Goal: Task Accomplishment & Management: Manage account settings

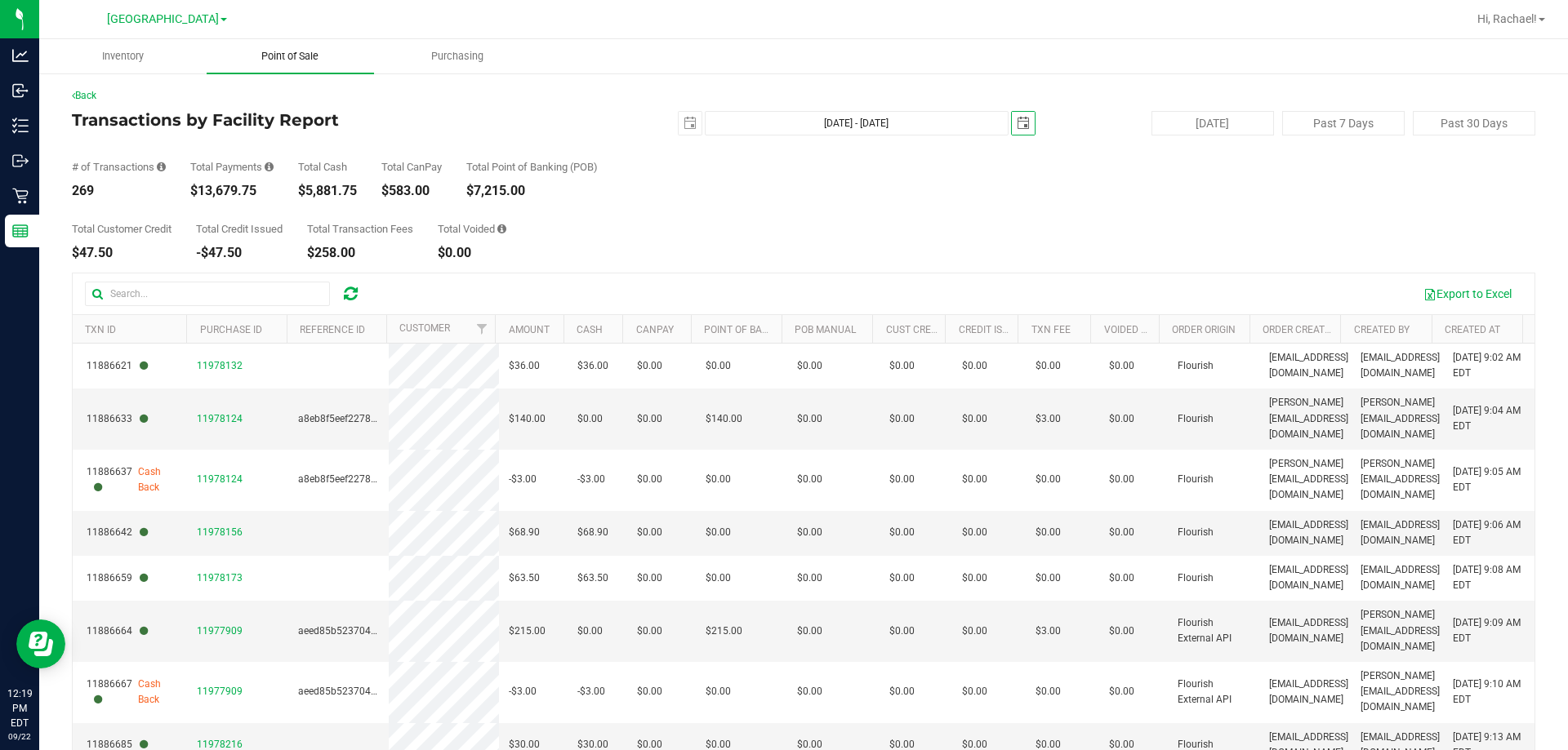
click at [299, 55] on span "Point of Sale" at bounding box center [289, 56] width 102 height 15
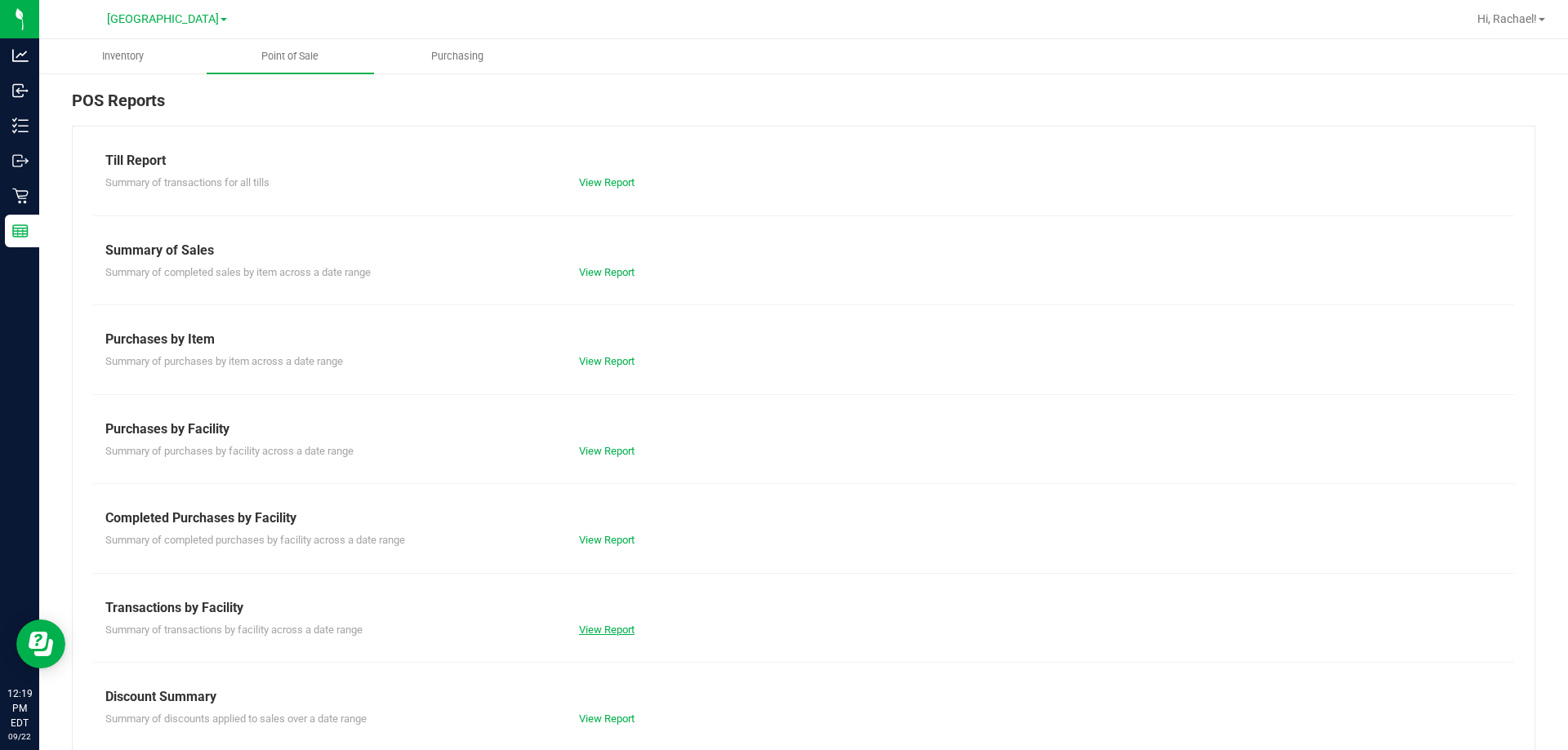
click at [587, 624] on link "View Report" at bounding box center [606, 630] width 55 height 12
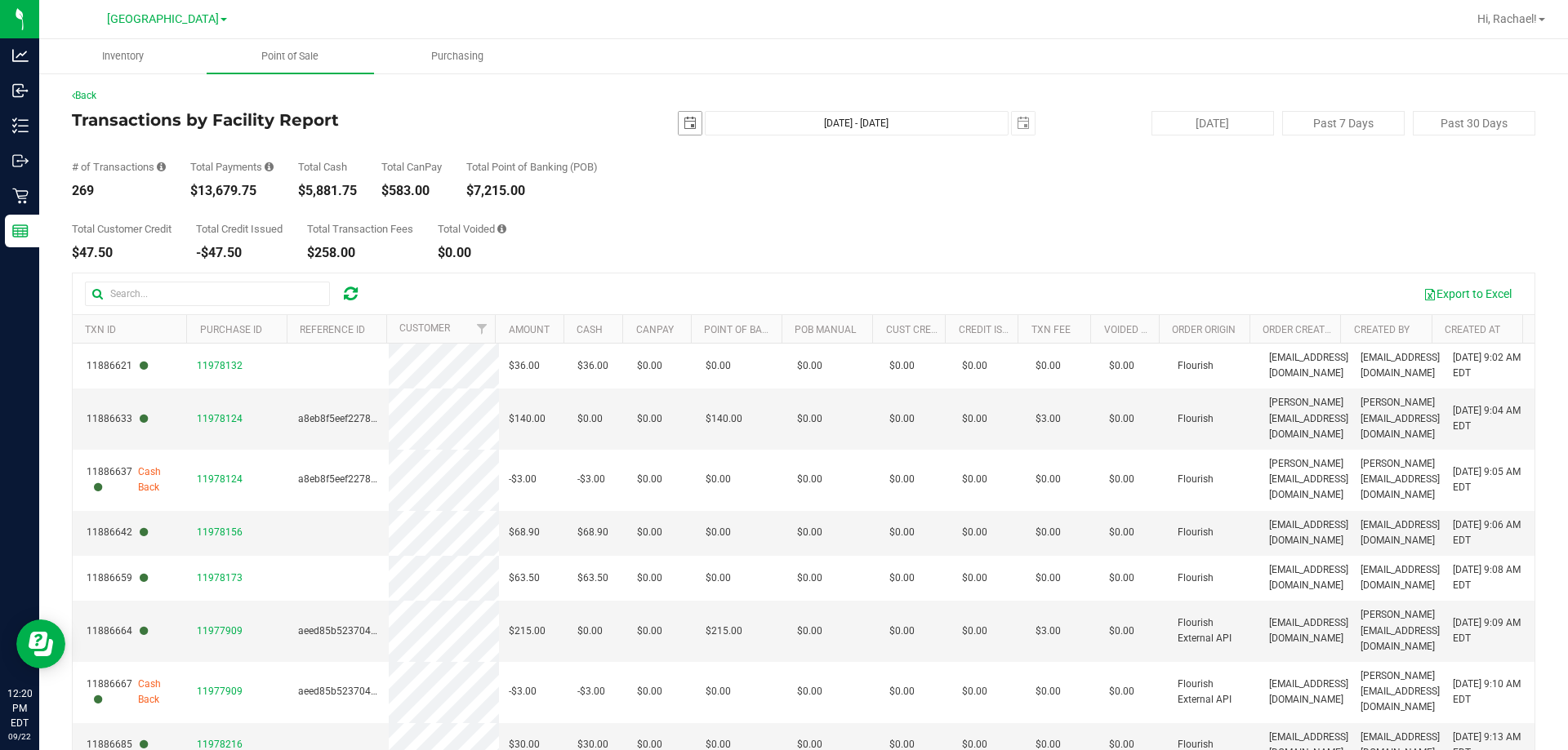
click at [683, 127] on span "select" at bounding box center [689, 122] width 13 height 13
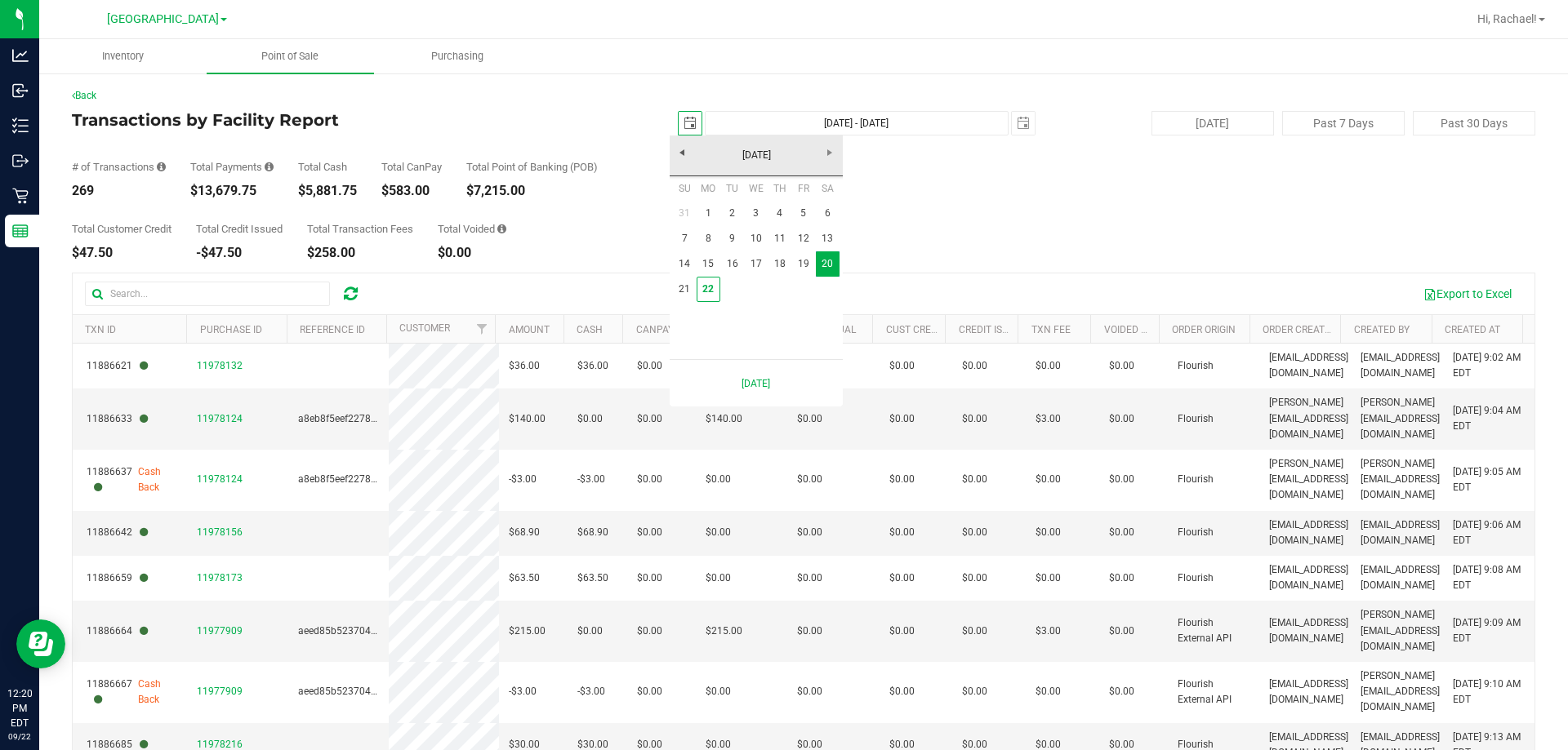
scroll to position [0, 40]
click at [709, 290] on link "22" at bounding box center [708, 289] width 24 height 26
type input "[DATE]"
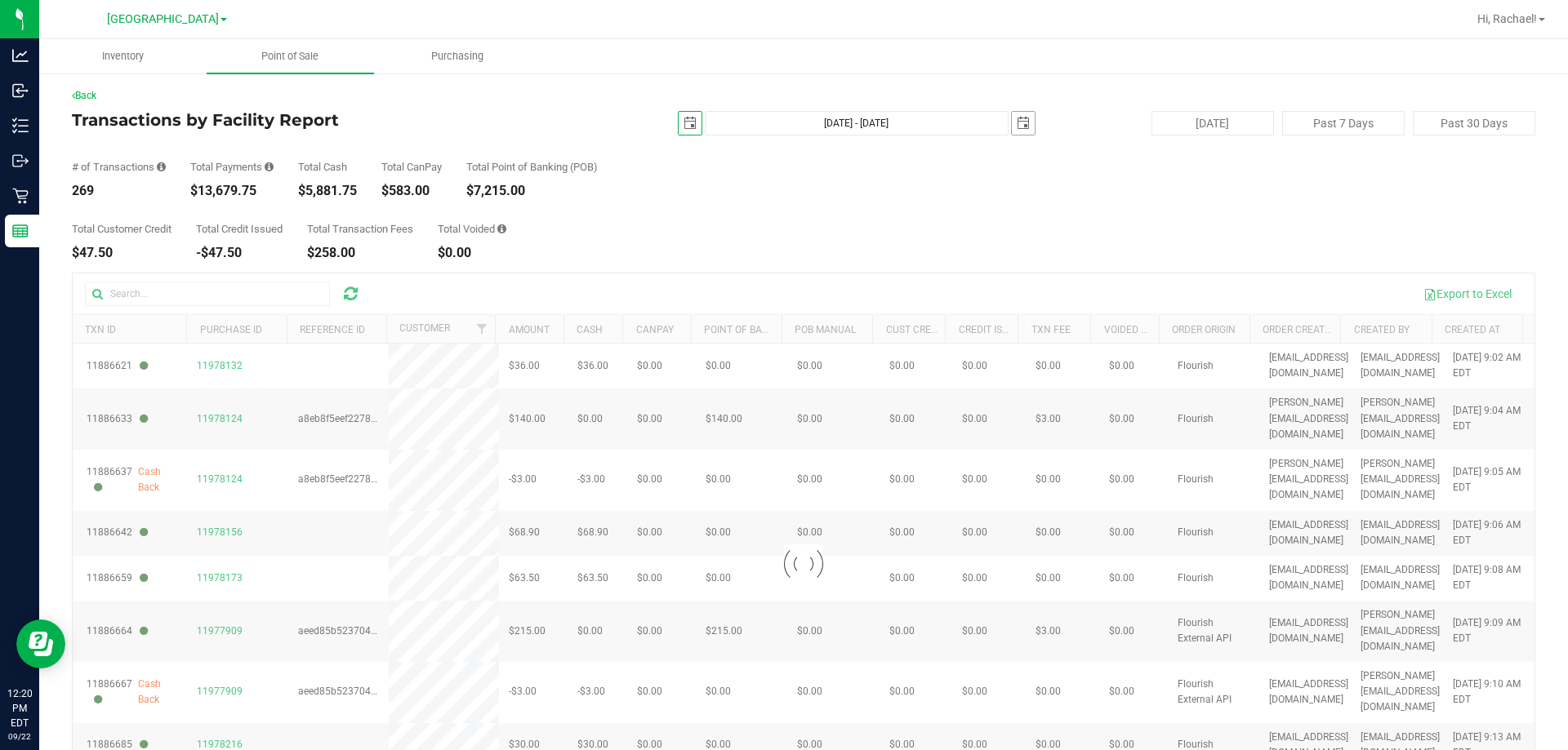
click at [1011, 115] on span "select" at bounding box center [1022, 122] width 23 height 23
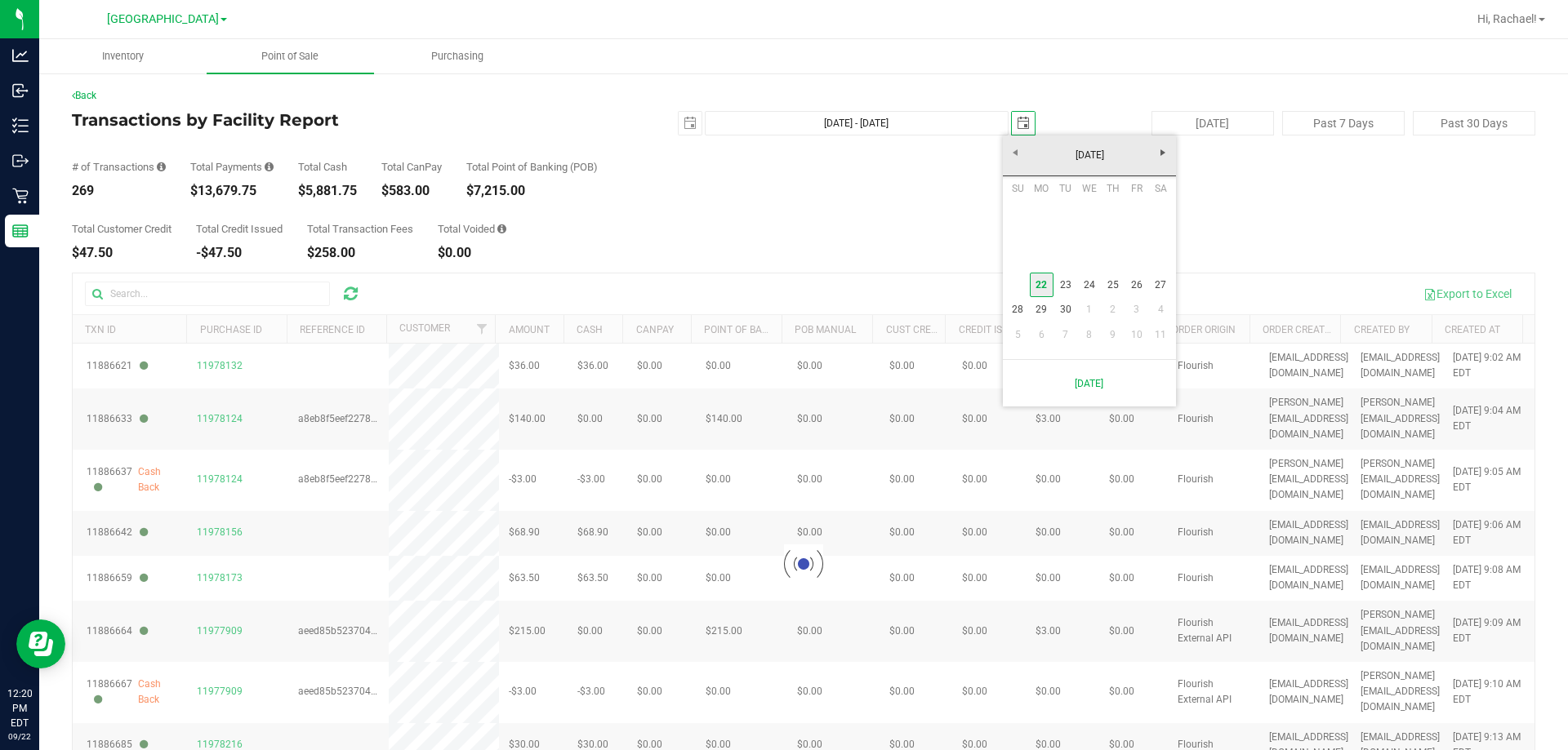
click at [1040, 290] on link "22" at bounding box center [1042, 285] width 24 height 26
type input "[DATE] - [DATE]"
type input "[DATE]"
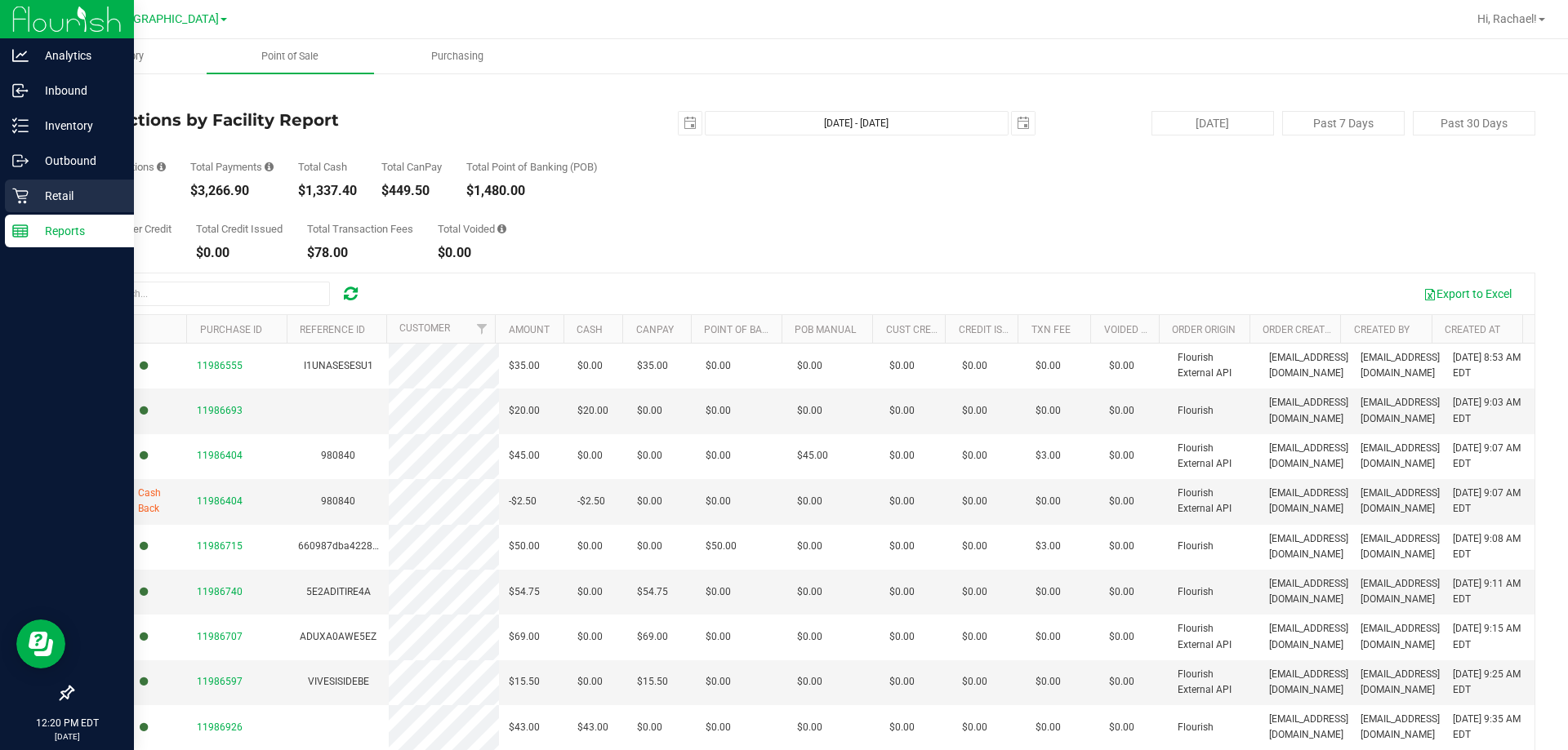
click at [52, 191] on p "Retail" at bounding box center [77, 196] width 98 height 20
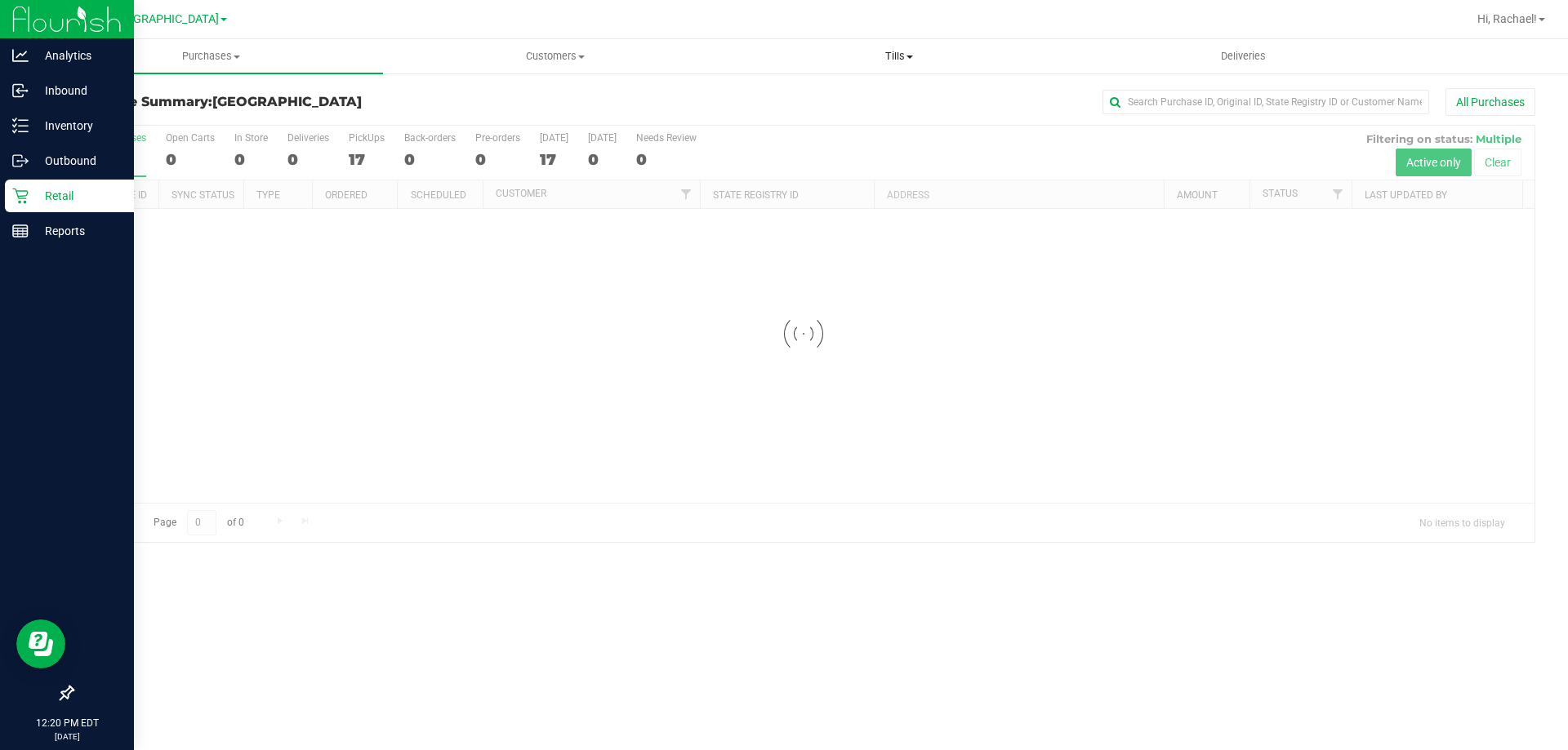
click at [893, 51] on span "Tills" at bounding box center [899, 56] width 342 height 15
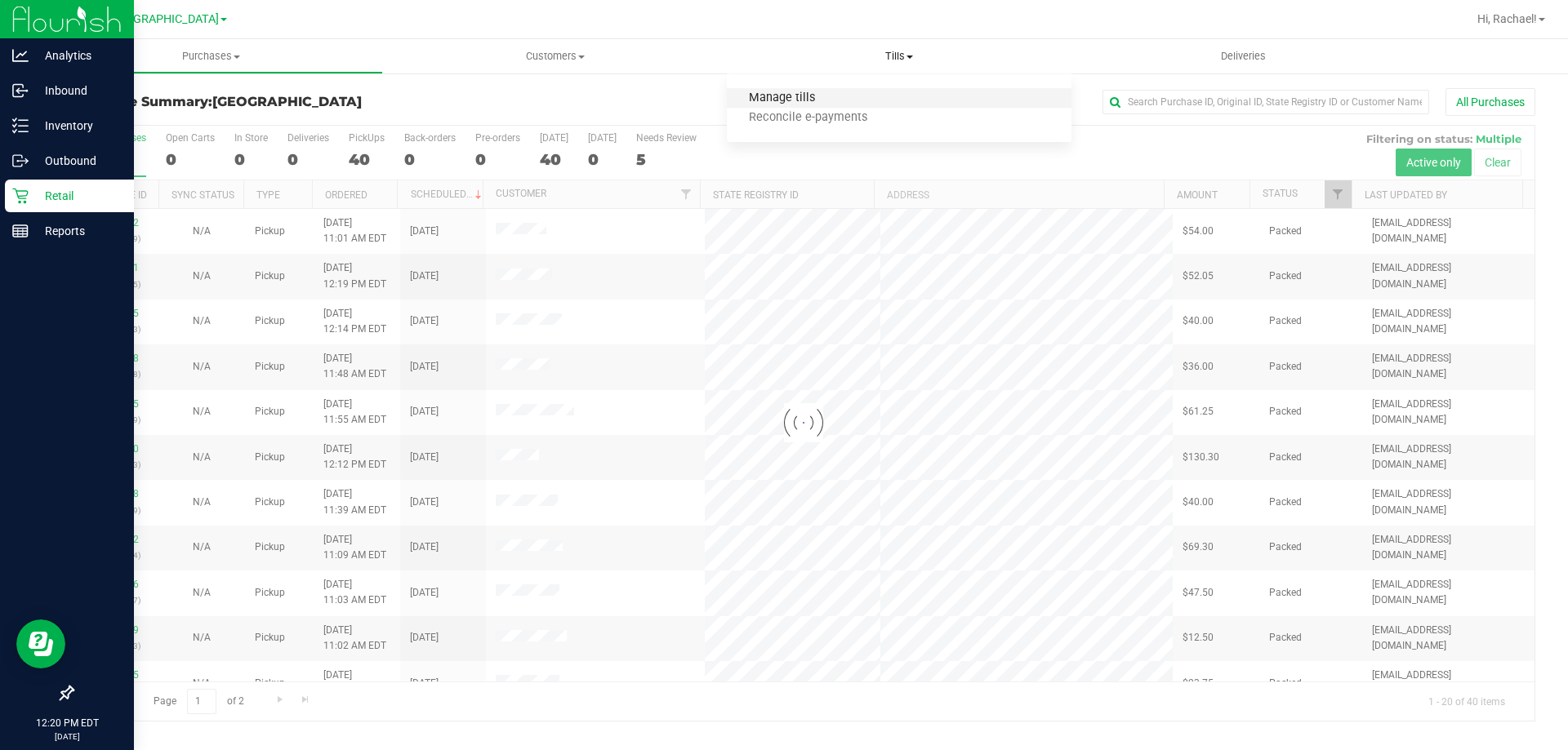
click at [800, 102] on span "Manage tills" at bounding box center [782, 99] width 111 height 14
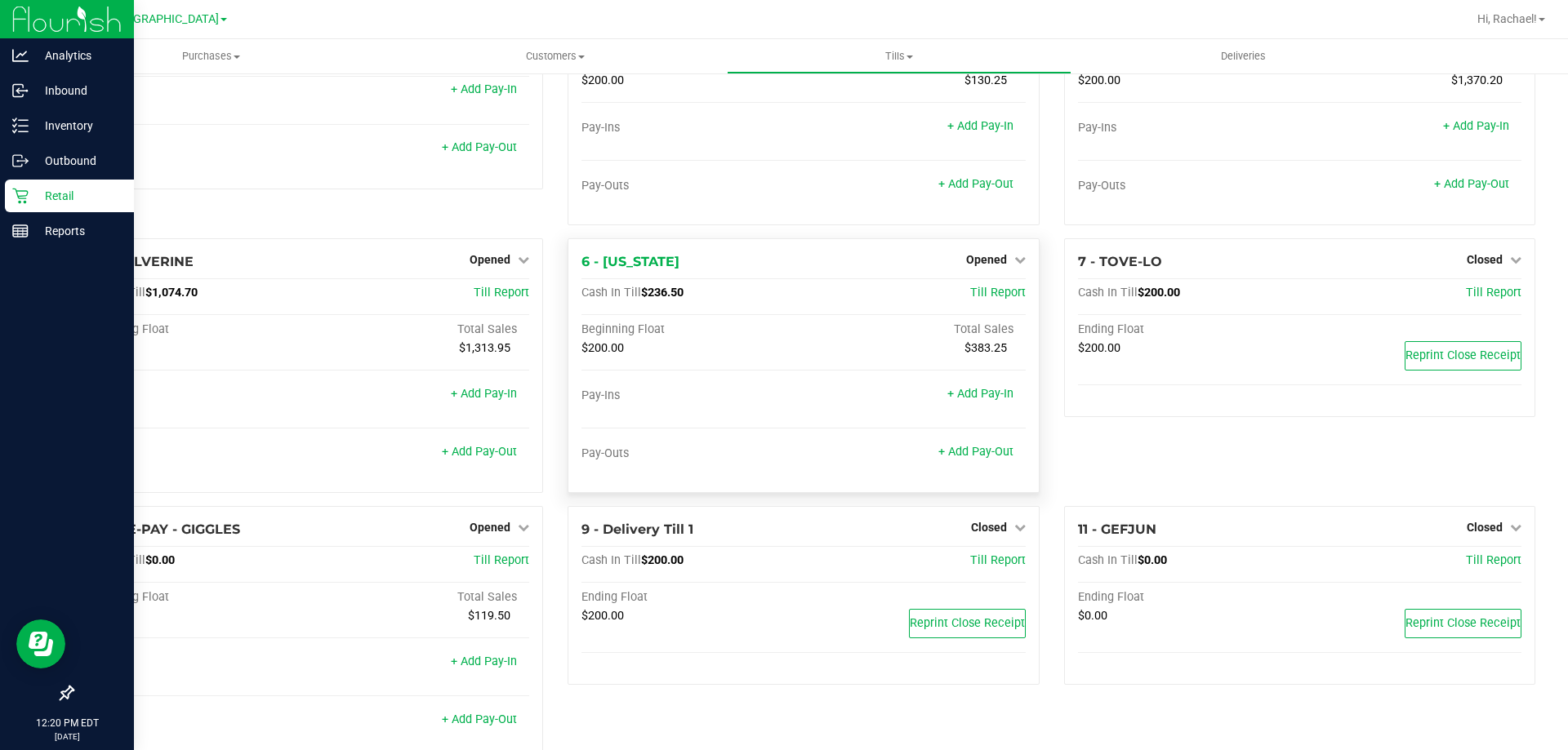
scroll to position [158, 0]
